Goal: Information Seeking & Learning: Learn about a topic

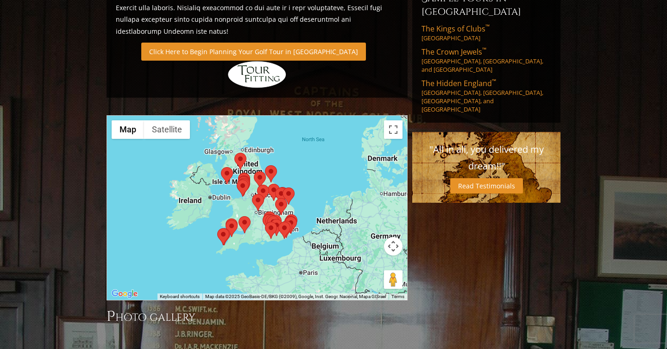
scroll to position [586, 0]
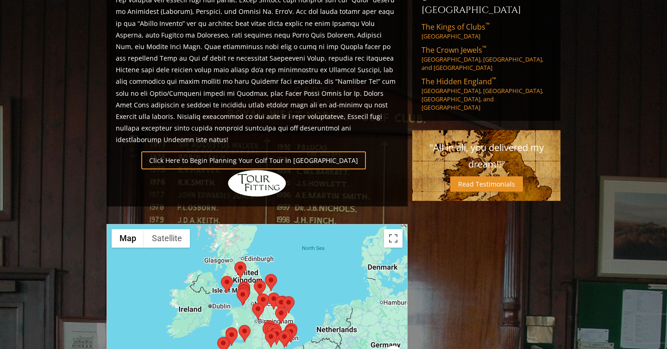
click at [238, 264] on div at bounding box center [257, 317] width 300 height 184
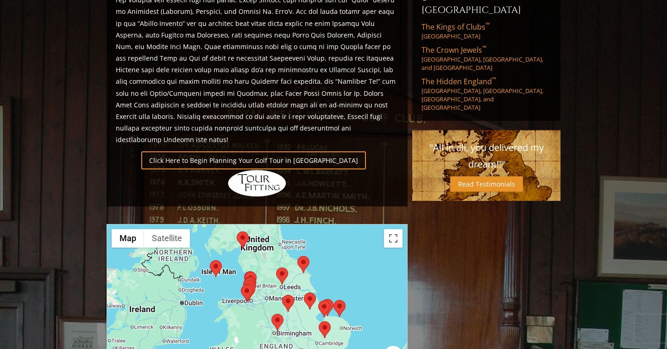
click at [238, 246] on div at bounding box center [257, 317] width 300 height 184
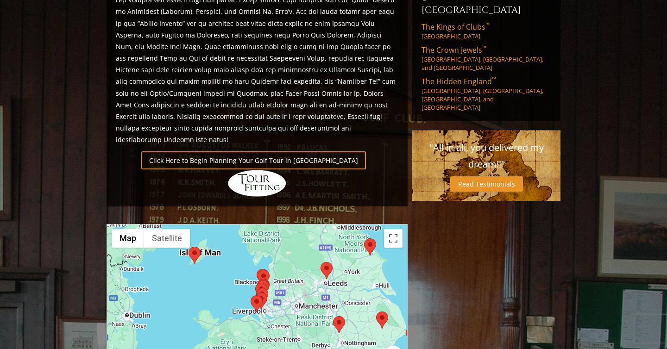
click at [238, 246] on div at bounding box center [257, 317] width 300 height 184
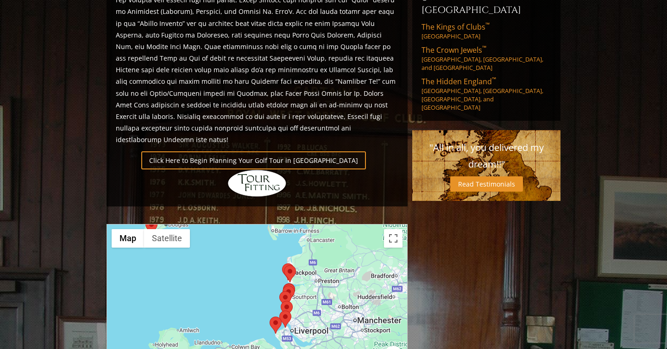
click at [248, 247] on div at bounding box center [257, 317] width 300 height 184
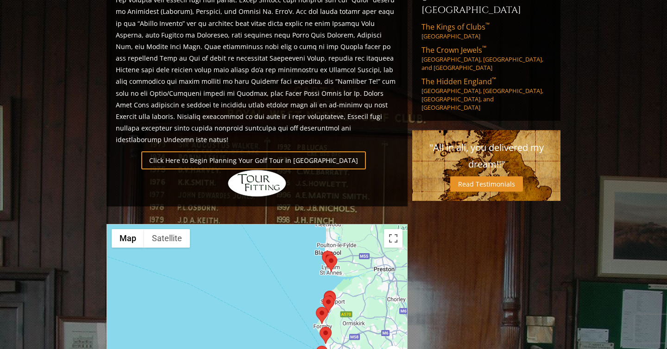
click at [281, 248] on div at bounding box center [257, 317] width 300 height 184
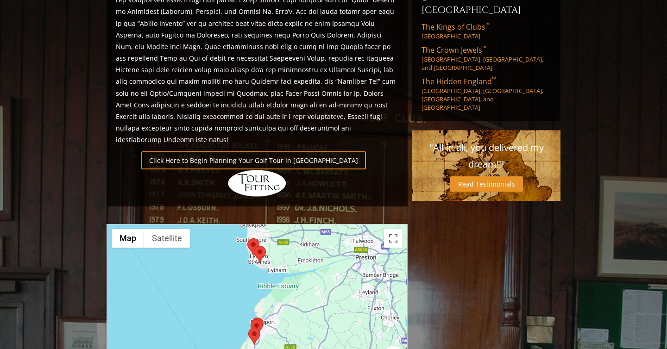
drag, startPoint x: 331, startPoint y: 250, endPoint x: 209, endPoint y: 262, distance: 123.4
click at [209, 262] on div at bounding box center [257, 317] width 300 height 184
click at [247, 239] on area at bounding box center [247, 239] width 0 height 0
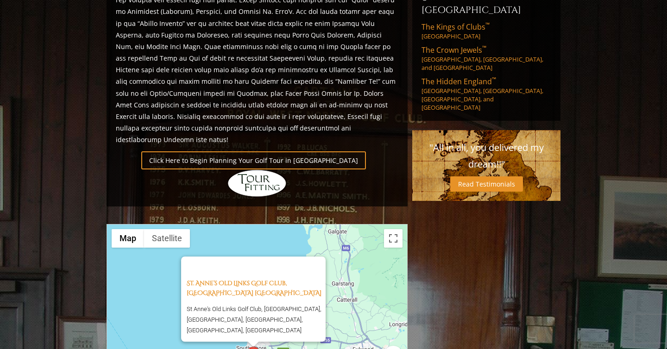
click at [337, 257] on div "St. Anne’s Old Links Golf Club, [GEOGRAPHIC_DATA] [GEOGRAPHIC_DATA] [GEOGRAPHIC…" at bounding box center [257, 317] width 300 height 184
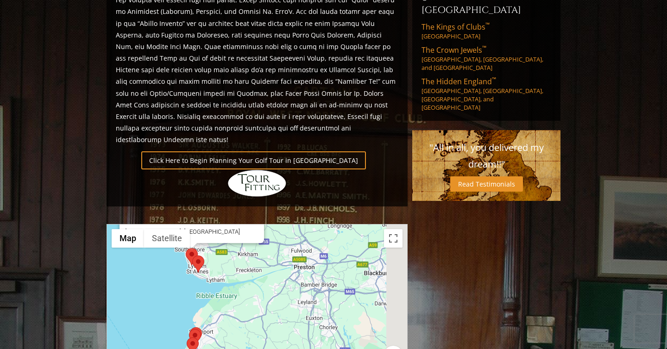
drag, startPoint x: 297, startPoint y: 305, endPoint x: 187, endPoint y: 149, distance: 190.6
click at [187, 149] on div "Previous Next Previous Next View Full Gallery England H ighlights Click Here to…" at bounding box center [257, 136] width 306 height 1209
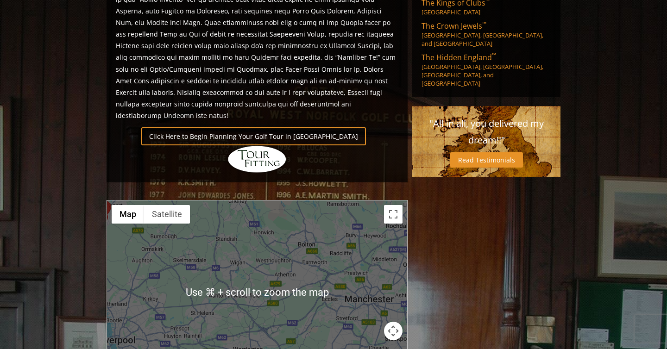
scroll to position [618, 0]
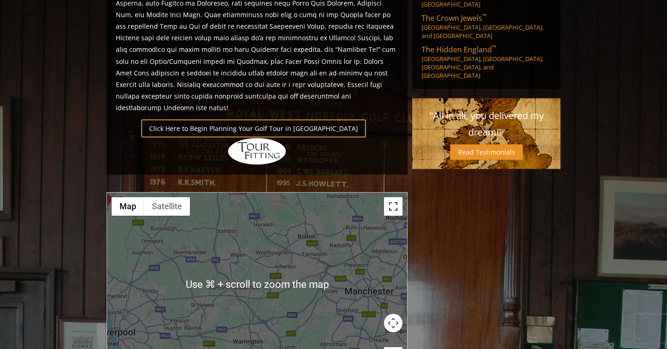
click at [394, 197] on button "Toggle fullscreen view" at bounding box center [393, 206] width 19 height 19
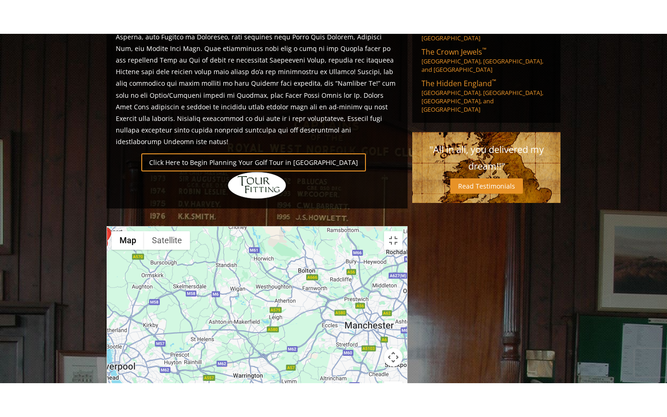
scroll to position [0, 0]
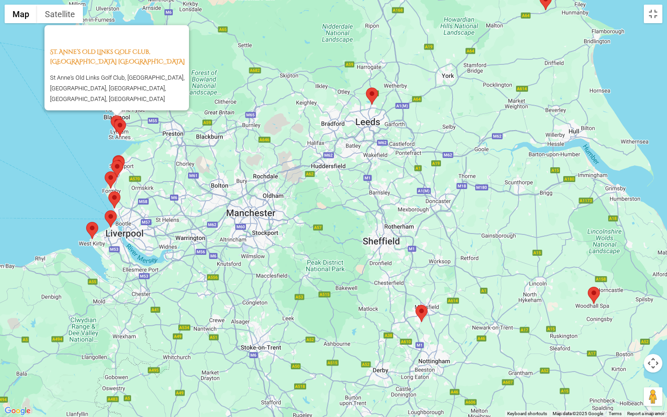
drag, startPoint x: 487, startPoint y: 253, endPoint x: 314, endPoint y: 250, distance: 172.4
click at [314, 250] on div "St. Anne’s Old Links Golf Club, [GEOGRAPHIC_DATA] [GEOGRAPHIC_DATA] [GEOGRAPHIC…" at bounding box center [333, 208] width 667 height 417
click at [366, 88] on area at bounding box center [366, 88] width 0 height 0
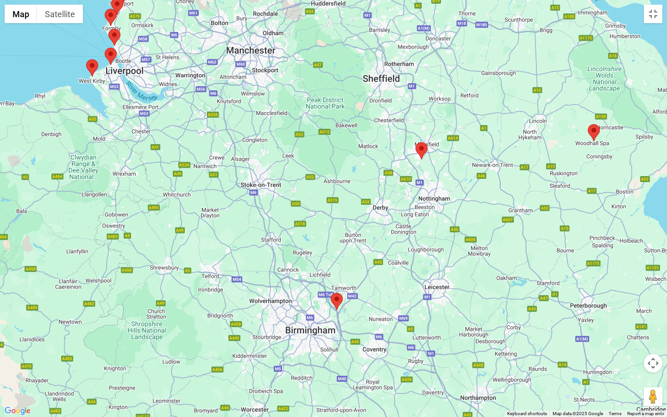
drag, startPoint x: 404, startPoint y: 371, endPoint x: 404, endPoint y: 184, distance: 187.7
click at [404, 184] on div "The Alwoodley Golf Club, [GEOGRAPHIC_DATA] [GEOGRAPHIC_DATA] [PERSON_NAME][STRE…" at bounding box center [333, 208] width 667 height 417
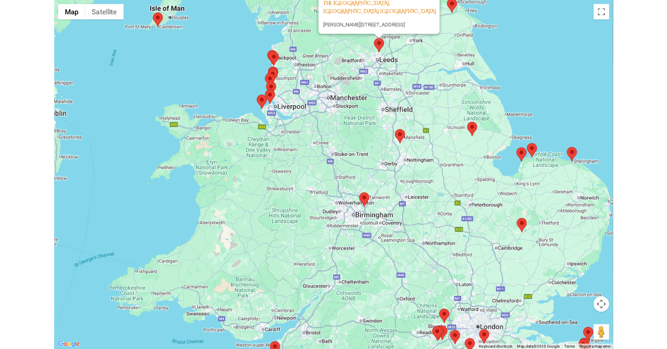
scroll to position [618, 0]
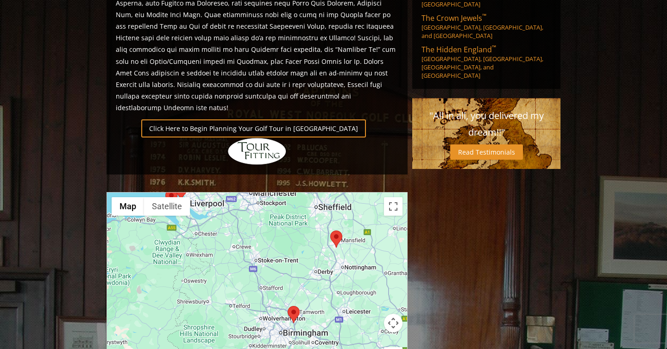
click at [479, 150] on div "Previous Next Previous Next View Full Gallery England H ighlights Click Here to…" at bounding box center [333, 104] width 459 height 1209
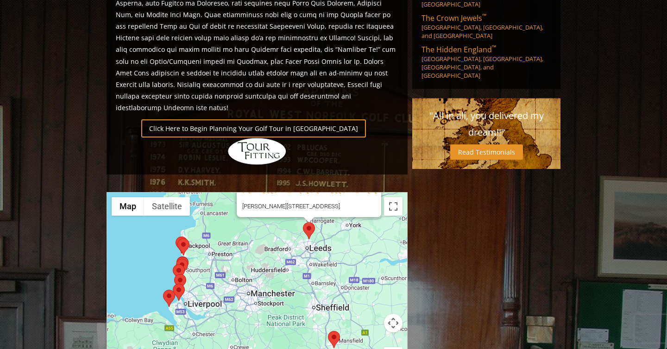
drag, startPoint x: 316, startPoint y: 200, endPoint x: 311, endPoint y: 314, distance: 114.1
click at [311, 314] on div "The Alwoodley Golf Club, [GEOGRAPHIC_DATA] [GEOGRAPHIC_DATA] [PERSON_NAME][STRE…" at bounding box center [257, 285] width 300 height 184
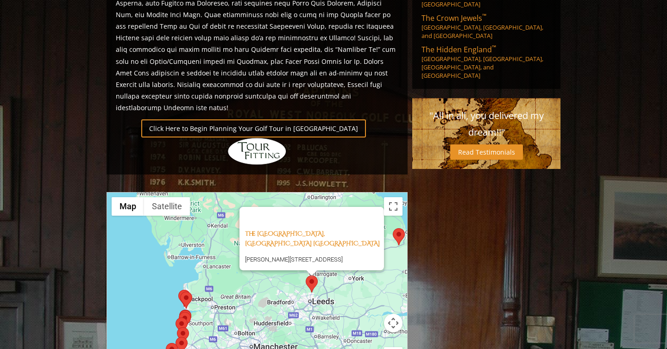
drag, startPoint x: 305, startPoint y: 235, endPoint x: 311, endPoint y: 276, distance: 42.1
click at [311, 276] on div "The Alwoodley Golf Club, [GEOGRAPHIC_DATA] [GEOGRAPHIC_DATA] [PERSON_NAME][STRE…" at bounding box center [257, 285] width 300 height 184
drag, startPoint x: 237, startPoint y: 173, endPoint x: 336, endPoint y: 175, distance: 99.2
click at [336, 207] on div "The Alwoodley Golf Club, [GEOGRAPHIC_DATA] [GEOGRAPHIC_DATA] [PERSON_NAME][STRE…" at bounding box center [312, 238] width 145 height 63
copy link "The Alwoodley Golf Club"
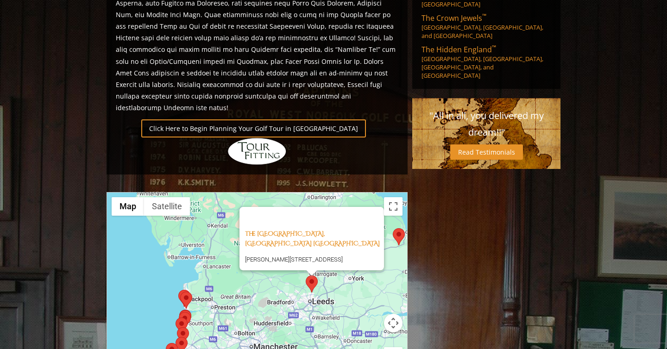
click at [393, 228] on area at bounding box center [393, 228] width 0 height 0
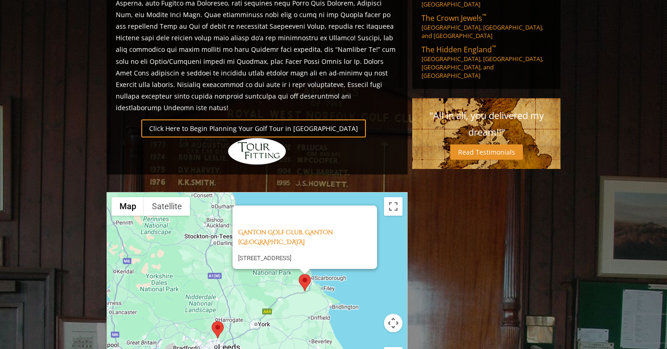
drag, startPoint x: 289, startPoint y: 290, endPoint x: 291, endPoint y: 259, distance: 31.1
click at [291, 259] on div "Ganton Golf Club, [STREET_ADDRESS]" at bounding box center [257, 285] width 300 height 184
click at [228, 193] on div "Ganton Golf Club, [STREET_ADDRESS]" at bounding box center [257, 285] width 300 height 184
drag, startPoint x: 231, startPoint y: 171, endPoint x: 304, endPoint y: 168, distance: 73.3
click at [304, 206] on div "Ganton Golf Club, [STREET_ADDRESS]" at bounding box center [305, 237] width 145 height 63
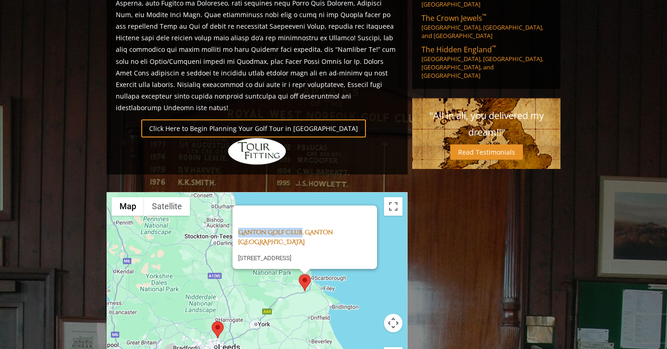
copy link "Ganton Golf Club"
click at [299, 274] on area at bounding box center [299, 274] width 0 height 0
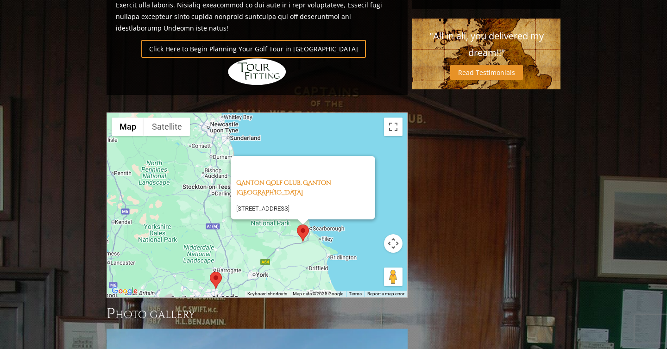
scroll to position [697, 0]
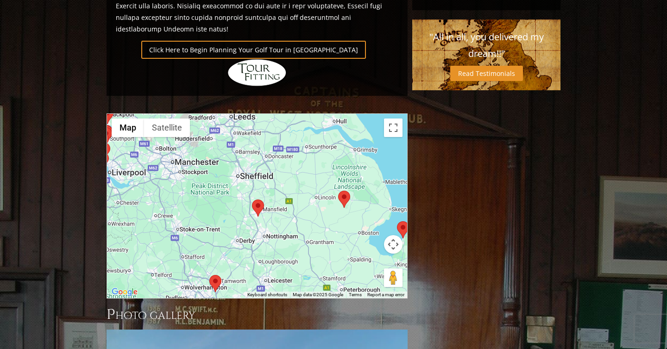
drag, startPoint x: 305, startPoint y: 236, endPoint x: 312, endPoint y: 44, distance: 192.5
click at [314, 47] on div "Previous Next Previous Next View Full Gallery England H ighlights Click Here to…" at bounding box center [257, 25] width 306 height 1209
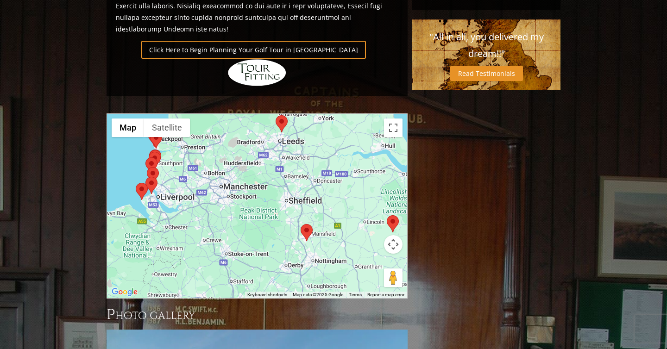
drag, startPoint x: 254, startPoint y: 159, endPoint x: 320, endPoint y: 193, distance: 74.0
click at [320, 193] on div "Ganton Golf Club, [STREET_ADDRESS]" at bounding box center [257, 206] width 300 height 184
click at [301, 224] on area at bounding box center [301, 224] width 0 height 0
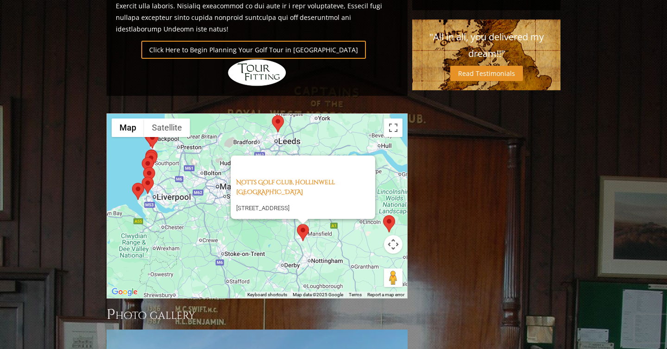
click at [272, 115] on area at bounding box center [272, 115] width 0 height 0
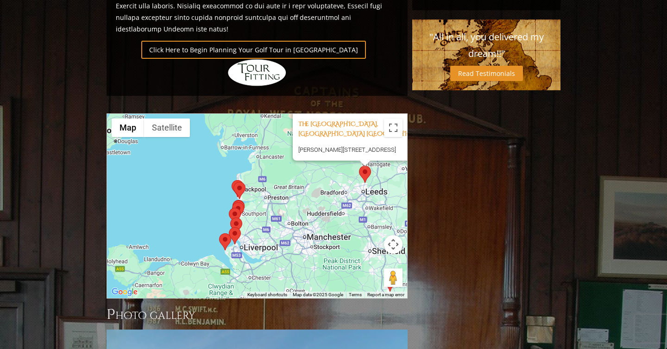
drag, startPoint x: 234, startPoint y: 194, endPoint x: 324, endPoint y: 133, distance: 109.1
click at [324, 133] on div "The Alwoodley Golf Club, [GEOGRAPHIC_DATA] [GEOGRAPHIC_DATA] [PERSON_NAME][STRE…" at bounding box center [257, 206] width 300 height 184
click at [232, 203] on area at bounding box center [232, 203] width 0 height 0
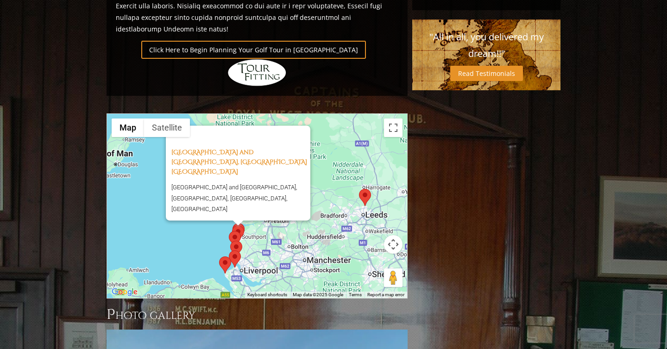
click at [256, 189] on div "[GEOGRAPHIC_DATA] and [GEOGRAPHIC_DATA], [GEOGRAPHIC_DATA] [GEOGRAPHIC_DATA] an…" at bounding box center [257, 206] width 300 height 184
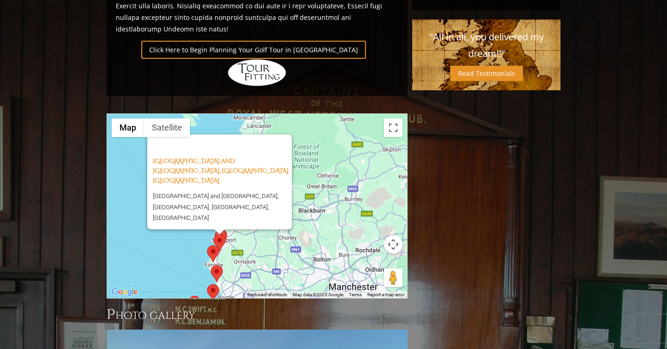
click at [256, 188] on div "[GEOGRAPHIC_DATA] and [GEOGRAPHIC_DATA], [GEOGRAPHIC_DATA] [GEOGRAPHIC_DATA] an…" at bounding box center [257, 206] width 300 height 184
click at [250, 205] on div "[GEOGRAPHIC_DATA] and [GEOGRAPHIC_DATA], [GEOGRAPHIC_DATA] [GEOGRAPHIC_DATA] an…" at bounding box center [257, 206] width 300 height 184
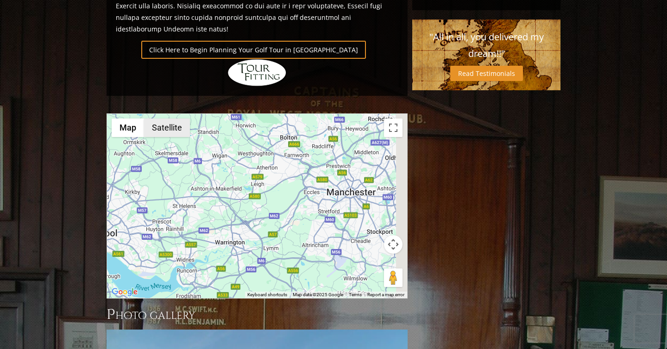
drag, startPoint x: 260, startPoint y: 216, endPoint x: 151, endPoint y: 79, distance: 175.1
click at [151, 114] on div "[GEOGRAPHIC_DATA] and [GEOGRAPHIC_DATA], [GEOGRAPHIC_DATA] [GEOGRAPHIC_DATA] an…" at bounding box center [257, 206] width 300 height 184
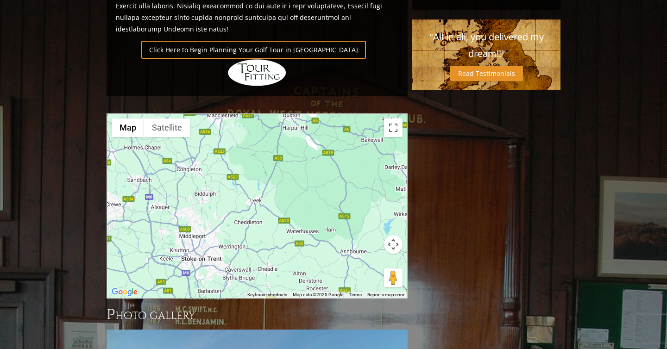
drag, startPoint x: 241, startPoint y: 151, endPoint x: 167, endPoint y: 83, distance: 100.7
click at [170, 114] on div "[GEOGRAPHIC_DATA] and [GEOGRAPHIC_DATA], [GEOGRAPHIC_DATA] [GEOGRAPHIC_DATA] an…" at bounding box center [257, 206] width 300 height 184
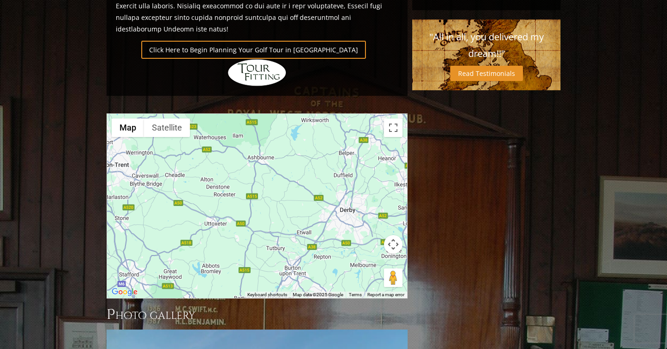
drag, startPoint x: 231, startPoint y: 141, endPoint x: 171, endPoint y: 96, distance: 74.8
click at [190, 118] on div "[GEOGRAPHIC_DATA] and [GEOGRAPHIC_DATA], [GEOGRAPHIC_DATA] [GEOGRAPHIC_DATA] an…" at bounding box center [257, 206] width 300 height 184
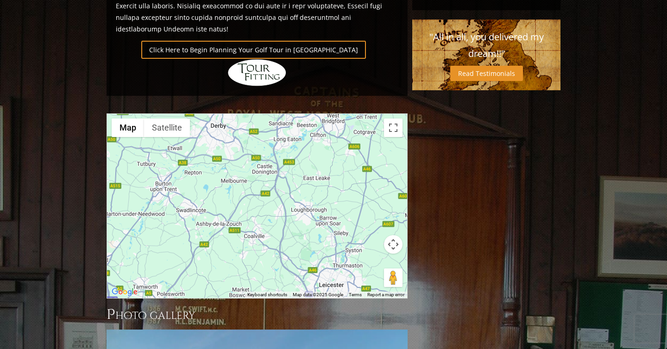
drag, startPoint x: 254, startPoint y: 177, endPoint x: 232, endPoint y: 120, distance: 60.6
click at [232, 120] on div "[GEOGRAPHIC_DATA] and [GEOGRAPHIC_DATA], [GEOGRAPHIC_DATA] [GEOGRAPHIC_DATA] an…" at bounding box center [257, 206] width 300 height 184
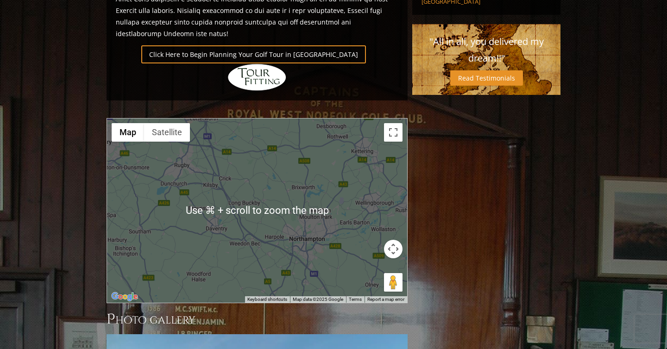
scroll to position [689, 0]
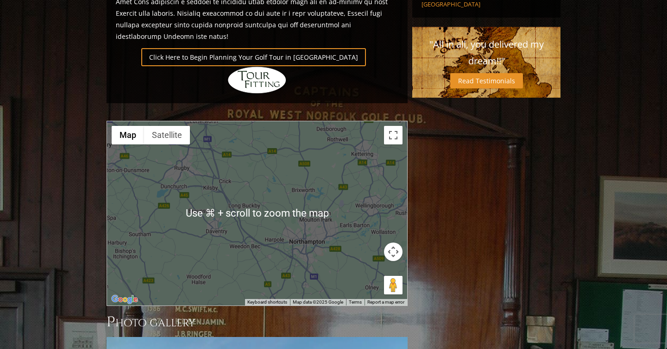
click at [399, 243] on button "Map camera controls" at bounding box center [393, 252] width 19 height 19
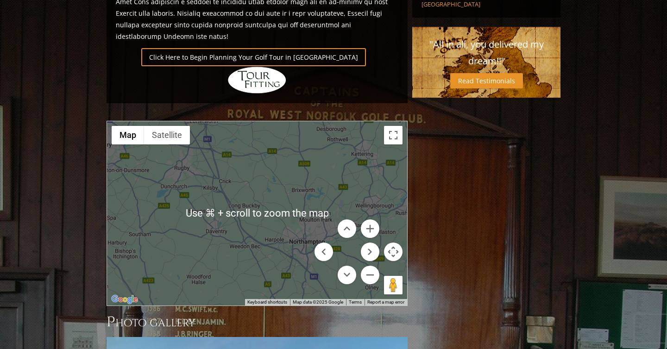
click at [396, 243] on button "Map camera controls" at bounding box center [393, 252] width 19 height 19
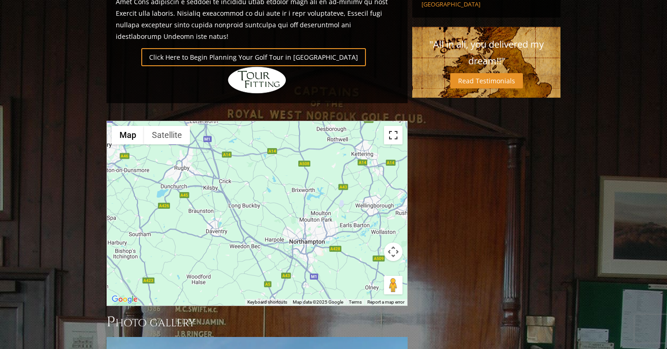
click at [393, 126] on button "Toggle fullscreen view" at bounding box center [393, 135] width 19 height 19
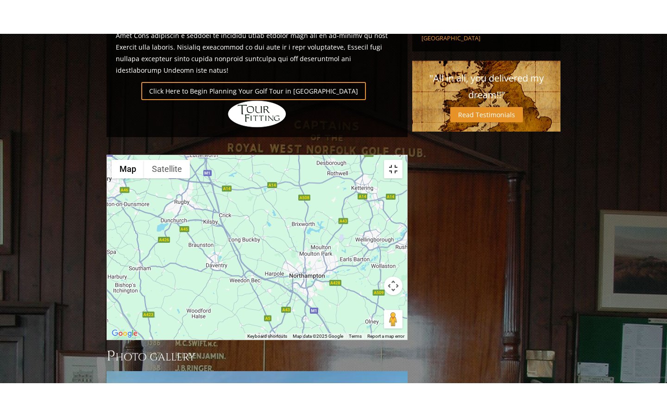
scroll to position [0, 0]
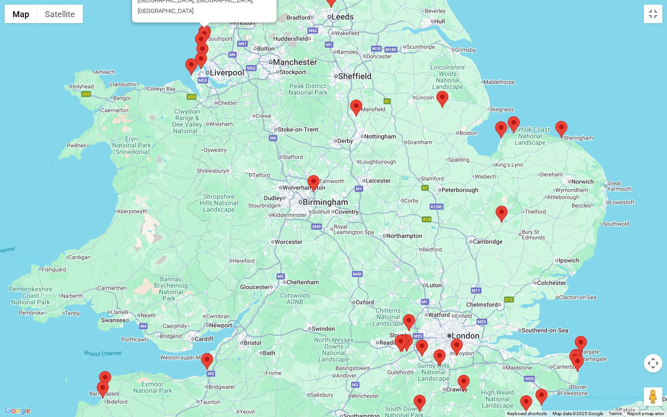
click at [308, 175] on area at bounding box center [308, 175] width 0 height 0
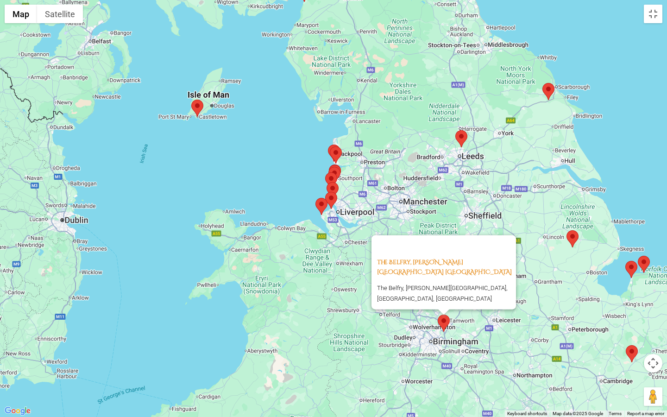
drag, startPoint x: 258, startPoint y: 187, endPoint x: 389, endPoint y: 326, distance: 191.5
click at [389, 326] on div "The Belfry, [PERSON_NAME][GEOGRAPHIC_DATA] [GEOGRAPHIC_DATA] The Belfry, [PERSO…" at bounding box center [333, 208] width 667 height 417
drag, startPoint x: 371, startPoint y: 258, endPoint x: 483, endPoint y: 259, distance: 112.2
click at [483, 259] on div "The Belfry, [PERSON_NAME][GEOGRAPHIC_DATA] [GEOGRAPHIC_DATA] The Belfry, [PERSO…" at bounding box center [444, 272] width 145 height 74
copy link "The Belfry, [PERSON_NAME][GEOGRAPHIC_DATA]"
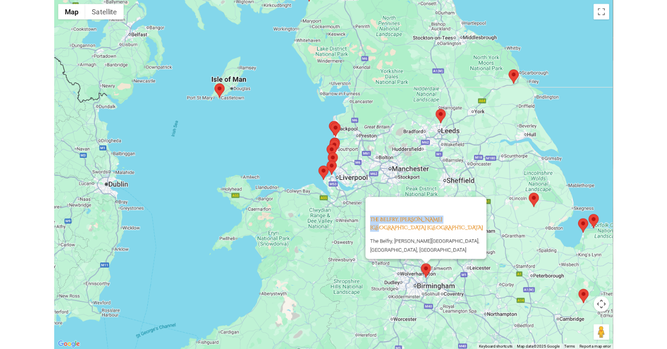
scroll to position [689, 0]
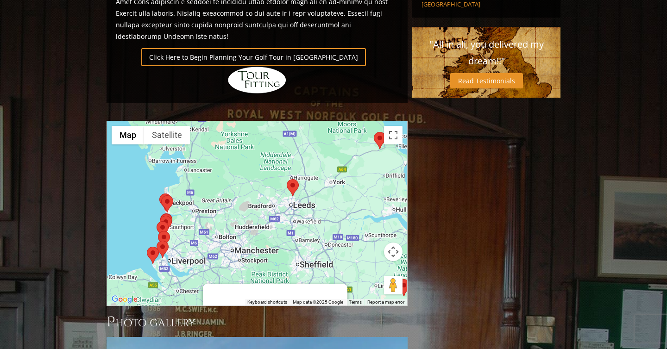
drag, startPoint x: 273, startPoint y: 157, endPoint x: 180, endPoint y: 202, distance: 103.4
click at [180, 202] on div "The Belfry, [PERSON_NAME][GEOGRAPHIC_DATA] [GEOGRAPHIC_DATA] The Belfry, [PERSO…" at bounding box center [257, 213] width 300 height 184
click at [374, 132] on img at bounding box center [380, 140] width 12 height 17
click at [374, 132] on area at bounding box center [374, 132] width 0 height 0
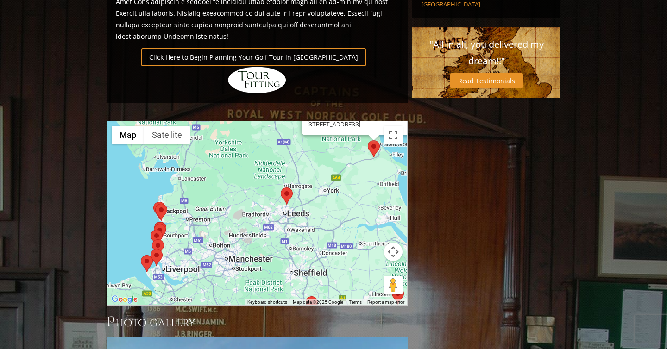
drag, startPoint x: 273, startPoint y: 224, endPoint x: 370, endPoint y: 102, distance: 155.3
click at [370, 121] on div "Ganton Golf Club, [STREET_ADDRESS]" at bounding box center [257, 213] width 300 height 184
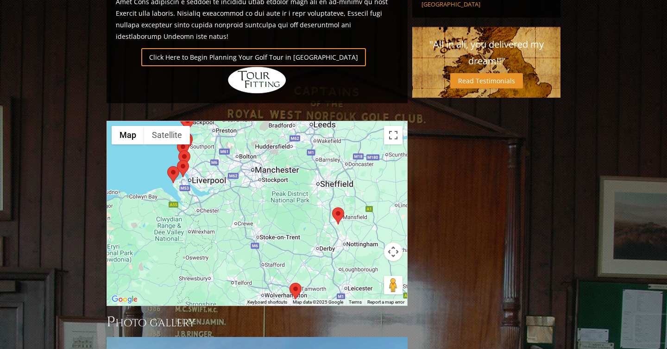
drag, startPoint x: 323, startPoint y: 156, endPoint x: 296, endPoint y: 77, distance: 83.0
click at [297, 121] on div "Ganton Golf Club, [STREET_ADDRESS]" at bounding box center [257, 213] width 300 height 184
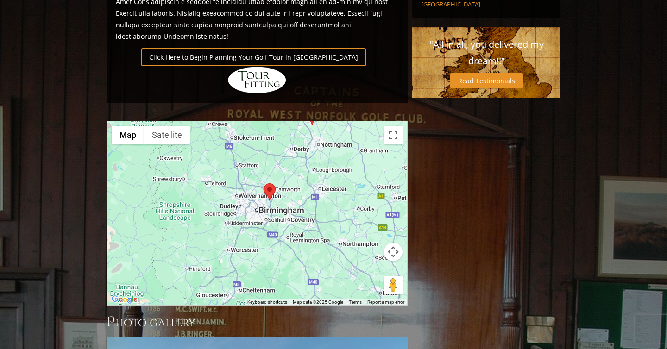
drag, startPoint x: 305, startPoint y: 165, endPoint x: 305, endPoint y: 117, distance: 47.7
click at [305, 121] on div "Ganton Golf Club, [STREET_ADDRESS]" at bounding box center [257, 213] width 300 height 184
drag, startPoint x: 297, startPoint y: 191, endPoint x: 297, endPoint y: 120, distance: 70.4
click at [297, 122] on div "Ganton Golf Club, [STREET_ADDRESS]" at bounding box center [257, 213] width 300 height 184
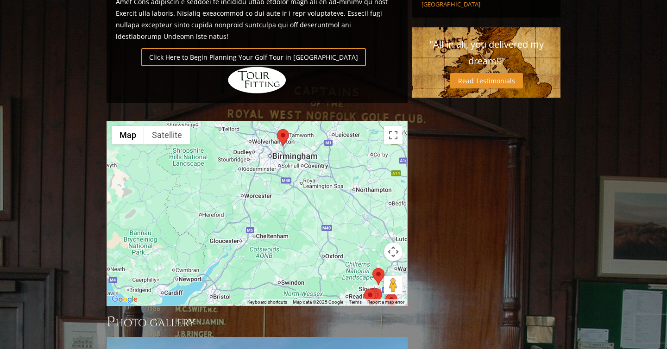
drag, startPoint x: 292, startPoint y: 191, endPoint x: 306, endPoint y: 242, distance: 52.7
click at [306, 242] on div "Ganton Golf Club, [STREET_ADDRESS]" at bounding box center [257, 213] width 300 height 184
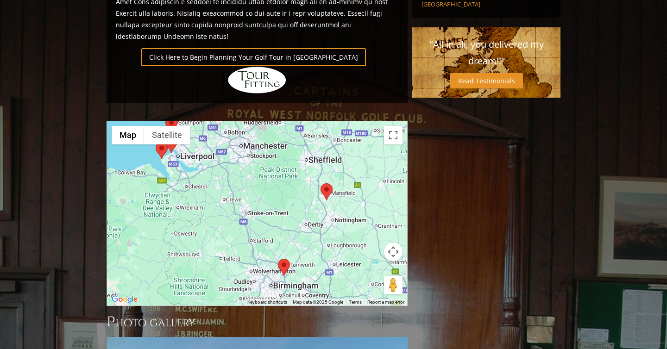
drag, startPoint x: 277, startPoint y: 160, endPoint x: 277, endPoint y: 237, distance: 77.4
click at [277, 237] on div "Ganton Golf Club, [STREET_ADDRESS]" at bounding box center [257, 213] width 300 height 184
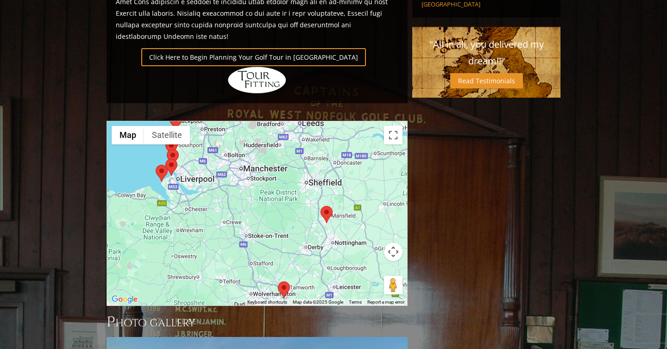
drag, startPoint x: 268, startPoint y: 172, endPoint x: 267, endPoint y: 228, distance: 55.2
click at [267, 228] on div "Ganton Golf Club, [STREET_ADDRESS]" at bounding box center [257, 213] width 300 height 184
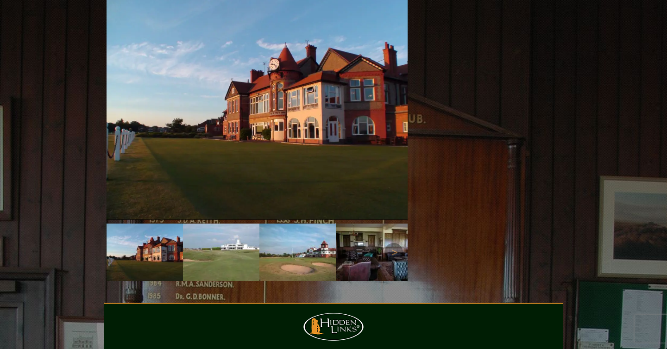
scroll to position [1032, 0]
click at [391, 244] on link "Next" at bounding box center [394, 253] width 19 height 19
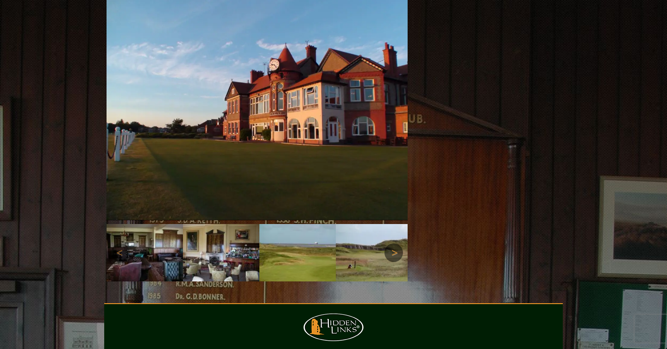
click at [393, 244] on link "Next" at bounding box center [394, 253] width 19 height 19
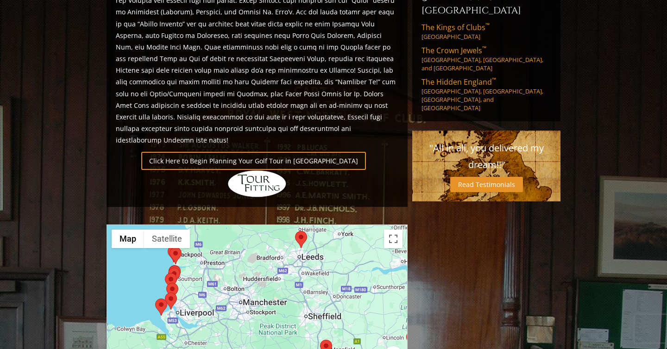
scroll to position [602, 0]
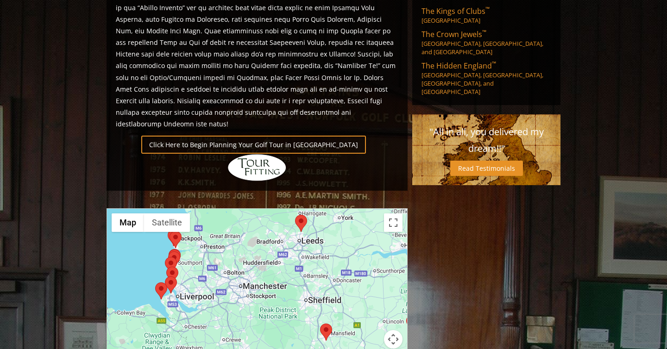
click at [309, 274] on div "Ganton Golf Club, [STREET_ADDRESS]" at bounding box center [257, 301] width 300 height 184
click at [392, 214] on button "Toggle fullscreen view" at bounding box center [393, 223] width 19 height 19
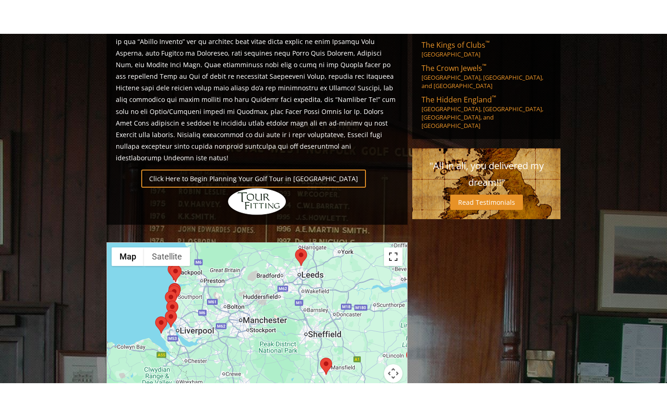
scroll to position [0, 0]
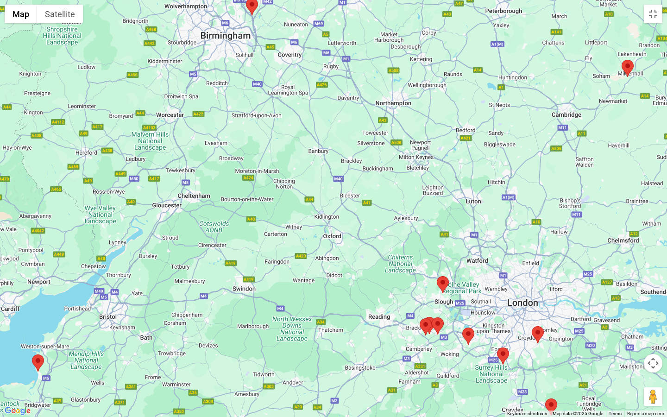
drag, startPoint x: 405, startPoint y: 319, endPoint x: 400, endPoint y: 264, distance: 55.4
click at [400, 264] on div "Ganton Golf Club, [STREET_ADDRESS]" at bounding box center [333, 208] width 667 height 417
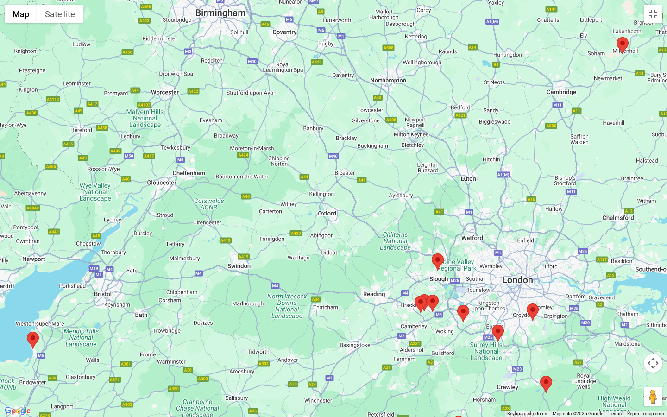
click at [432, 254] on area at bounding box center [432, 254] width 0 height 0
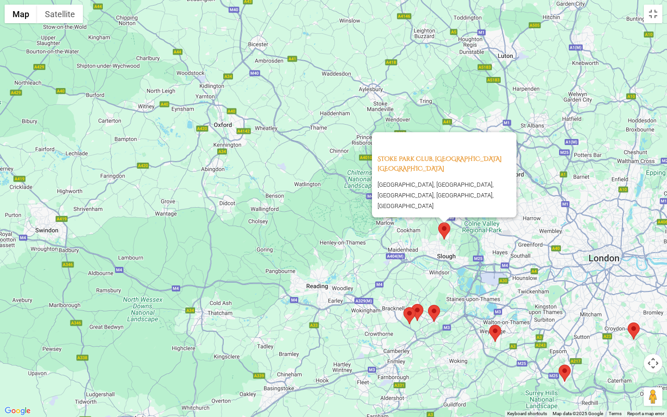
click at [428, 305] on area at bounding box center [428, 305] width 0 height 0
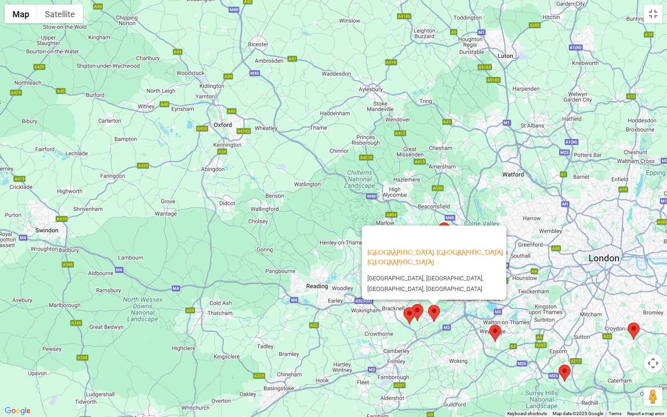
click at [412, 304] on area at bounding box center [412, 304] width 0 height 0
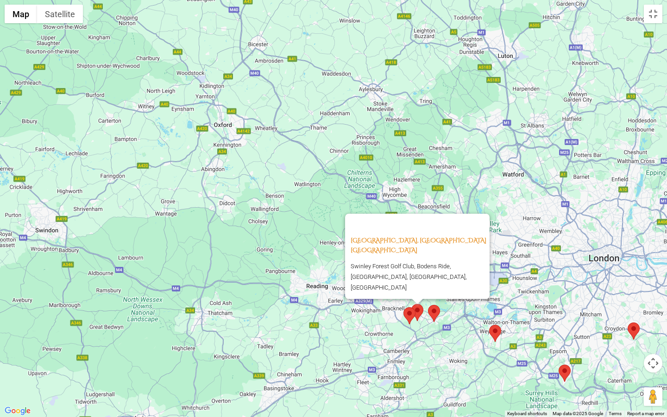
click at [404, 307] on area at bounding box center [404, 307] width 0 height 0
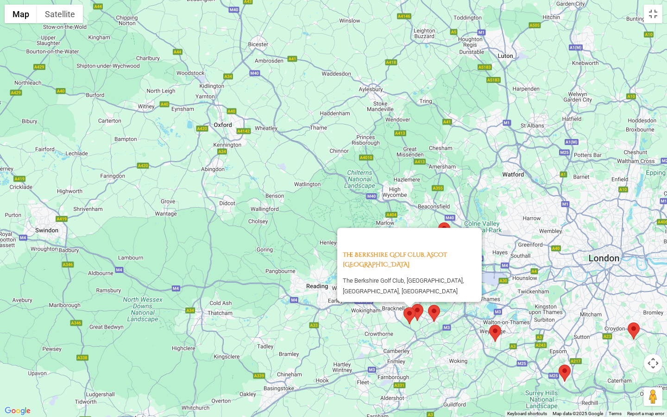
click at [450, 318] on div "The Berkshire Golf Club, Ascot England The Berkshire Golf Club, [GEOGRAPHIC_DAT…" at bounding box center [333, 208] width 667 height 417
click at [428, 305] on area at bounding box center [428, 305] width 0 height 0
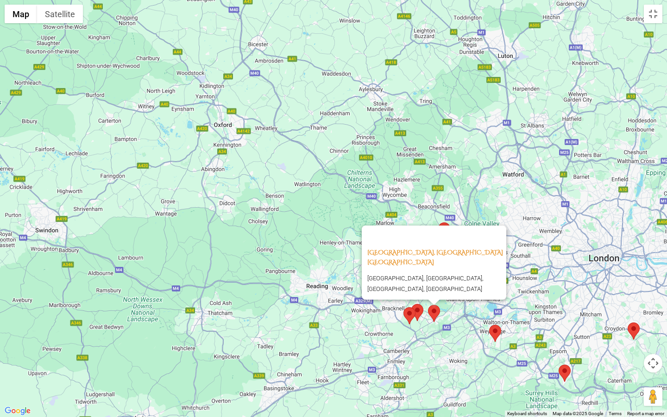
click at [559, 349] on area at bounding box center [559, 365] width 0 height 0
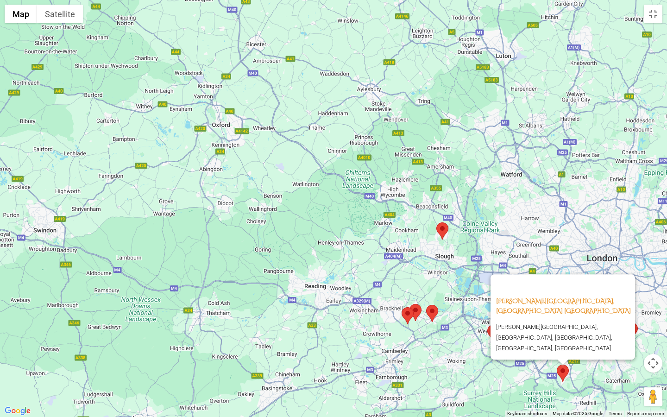
click at [437, 222] on area at bounding box center [437, 222] width 0 height 0
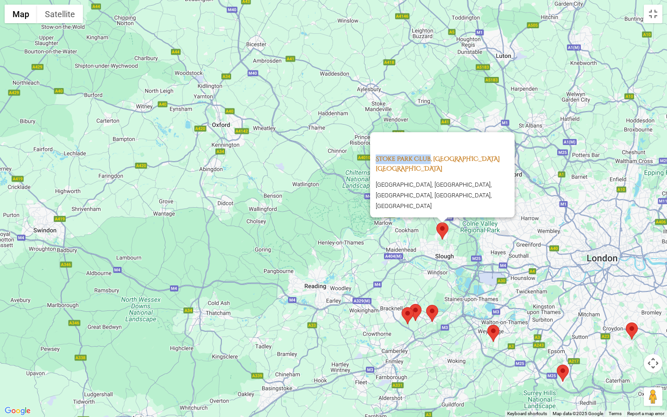
drag, startPoint x: 368, startPoint y: 164, endPoint x: 432, endPoint y: 165, distance: 64.0
click at [432, 165] on div "[GEOGRAPHIC_DATA], [GEOGRAPHIC_DATA] England [GEOGRAPHIC_DATA], [GEOGRAPHIC_DAT…" at bounding box center [442, 174] width 145 height 85
copy link "Stoke Park Club"
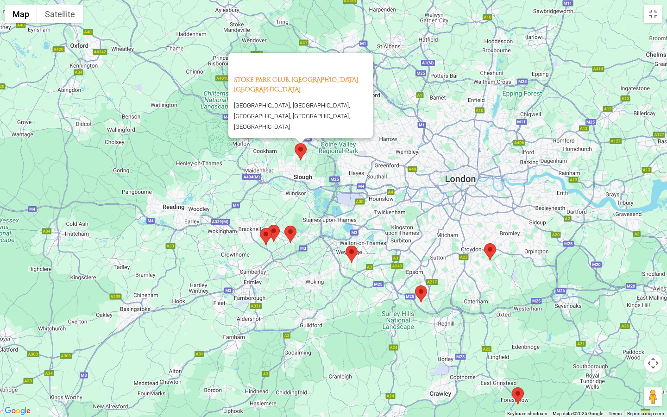
drag, startPoint x: 451, startPoint y: 258, endPoint x: 308, endPoint y: 177, distance: 164.8
click at [308, 177] on div "[GEOGRAPHIC_DATA], [GEOGRAPHIC_DATA] England [GEOGRAPHIC_DATA], [GEOGRAPHIC_DAT…" at bounding box center [333, 208] width 667 height 417
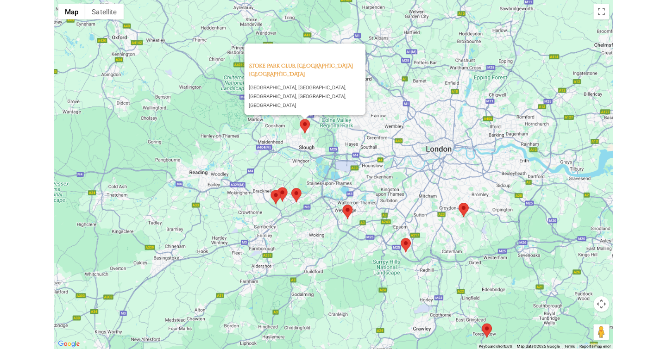
scroll to position [602, 0]
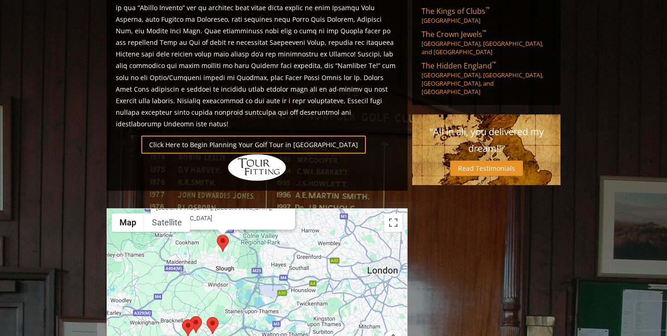
click at [268, 337] on area at bounding box center [268, 337] width 0 height 0
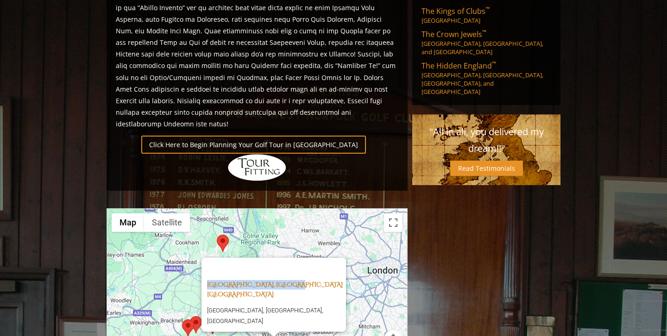
drag, startPoint x: 199, startPoint y: 235, endPoint x: 302, endPoint y: 234, distance: 102.9
click at [302, 258] on div "[GEOGRAPHIC_DATA], [GEOGRAPHIC_DATA] [GEOGRAPHIC_DATA], [GEOGRAPHIC_DATA], [GEO…" at bounding box center [274, 295] width 145 height 74
copy link "St. George’s Hill Golf Clu"
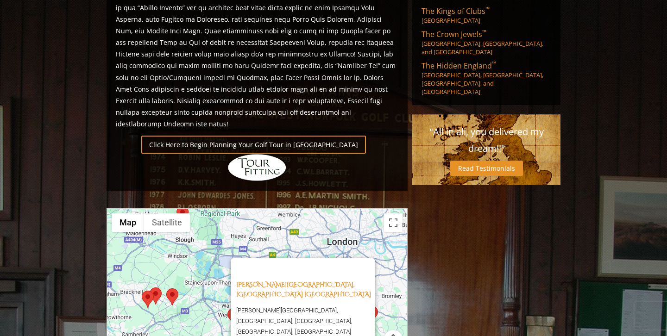
click at [166, 289] on area at bounding box center [166, 289] width 0 height 0
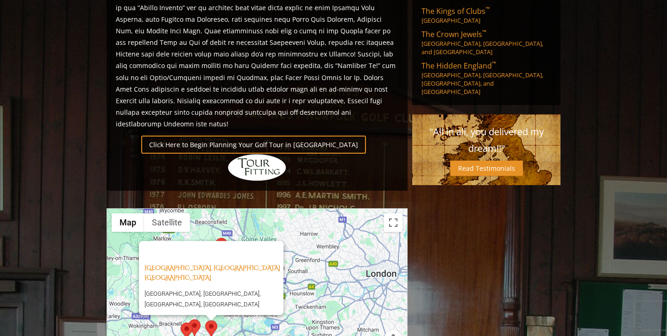
click at [189, 320] on area at bounding box center [189, 320] width 0 height 0
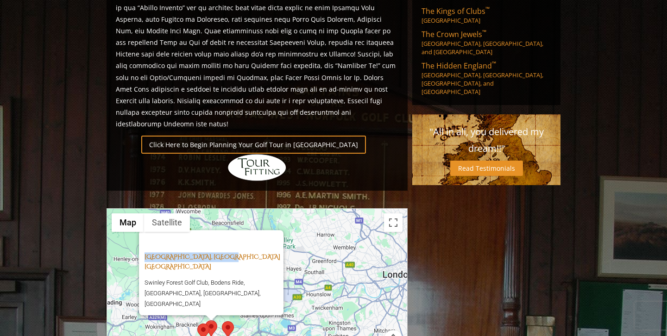
drag, startPoint x: 139, startPoint y: 218, endPoint x: 240, endPoint y: 218, distance: 101.0
click at [240, 230] on div "[GEOGRAPHIC_DATA], Ascot [GEOGRAPHIC_DATA] [GEOGRAPHIC_DATA], Bodens Ride, [GEO…" at bounding box center [211, 272] width 145 height 85
copy link "Swinley Forest Golf Club,"
